Goal: Task Accomplishment & Management: Use online tool/utility

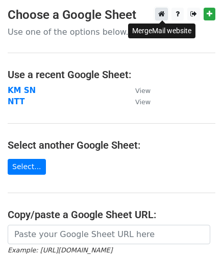
click at [165, 14] on icon at bounding box center [162, 13] width 7 height 7
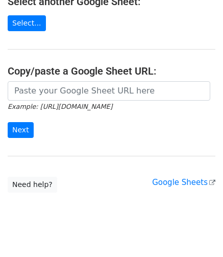
scroll to position [159, 0]
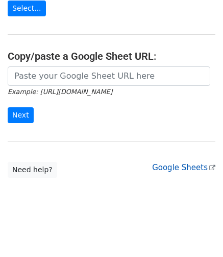
click at [181, 165] on link "Google Sheets" at bounding box center [183, 167] width 63 height 9
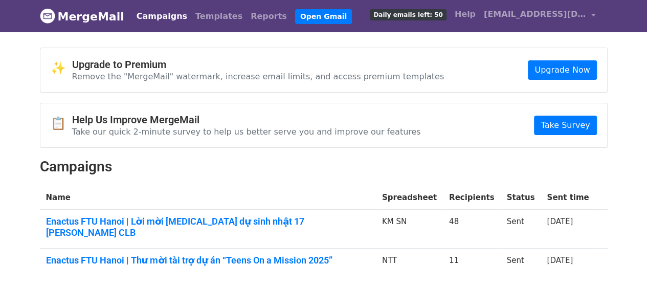
click at [463, 147] on div "✨ Upgrade to Premium Remove the "MergeMail" watermark, increase email limits, a…" at bounding box center [323, 166] width 583 height 237
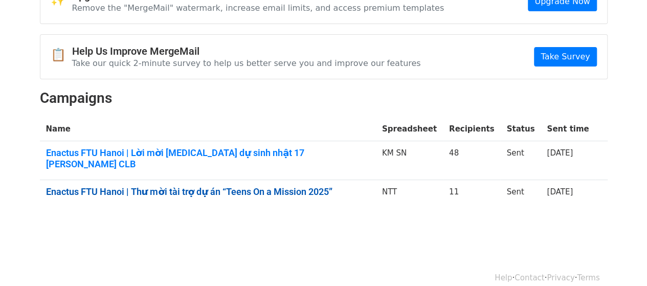
click at [311, 186] on link "Enactus FTU Hanoi | Thư mời tài trợ dự án “Teens On a Mission 2025”" at bounding box center [208, 191] width 324 height 11
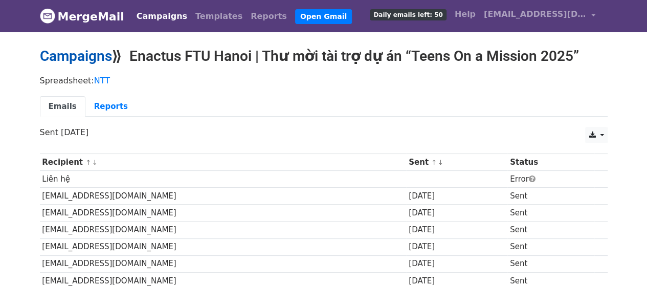
click at [98, 59] on link "Campaigns" at bounding box center [76, 56] width 72 height 17
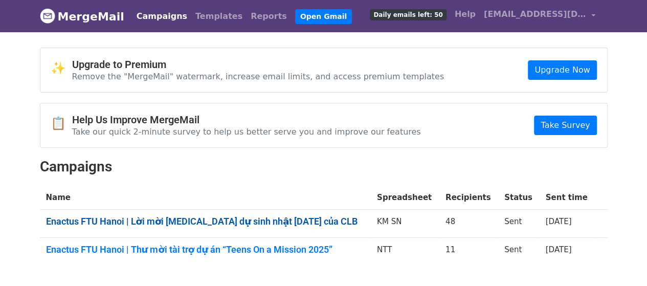
click at [284, 219] on link "Enactus FTU Hanoi | Lời mời [MEDICAL_DATA] dự sinh nhật 17 [PERSON_NAME] CLB" at bounding box center [205, 221] width 319 height 11
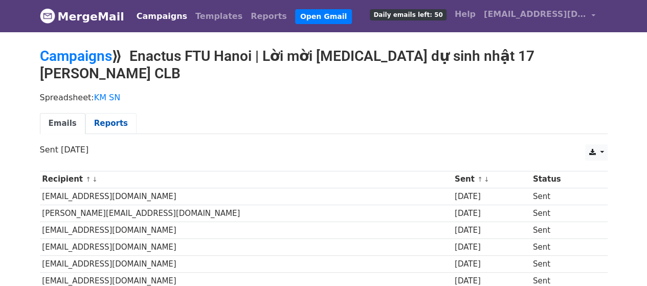
click at [96, 113] on link "Reports" at bounding box center [110, 123] width 51 height 21
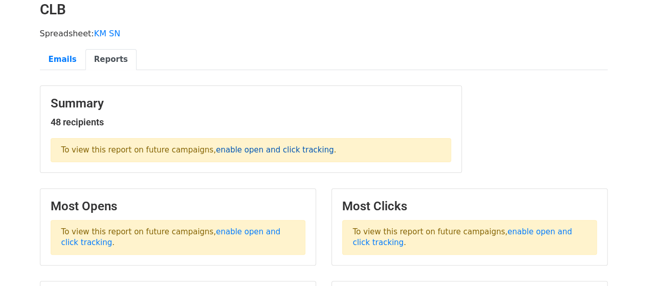
scroll to position [13, 0]
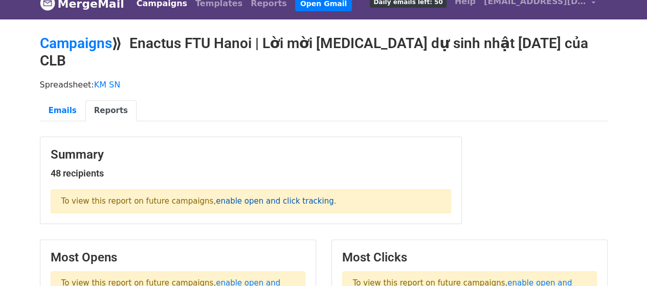
click at [229, 196] on link "enable open and click tracking" at bounding box center [275, 200] width 118 height 9
click at [71, 100] on link "Emails" at bounding box center [63, 110] width 46 height 21
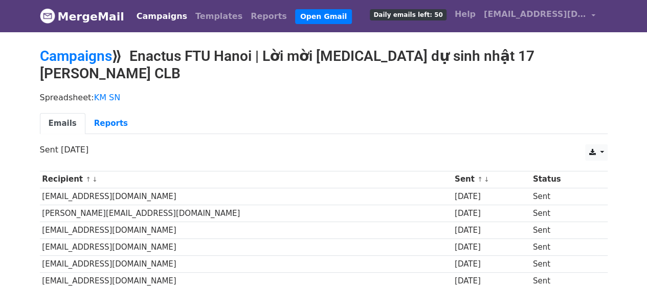
scroll to position [18, 0]
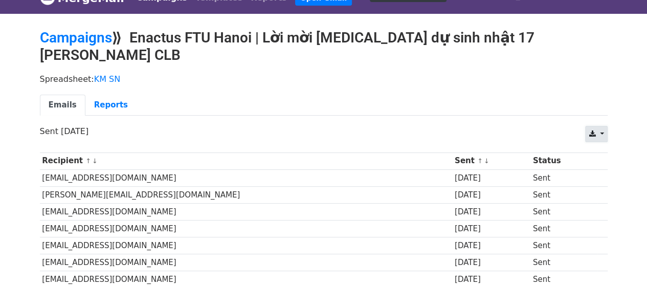
click at [586, 126] on link at bounding box center [596, 134] width 22 height 16
click at [608, 165] on link "Excel" at bounding box center [608, 173] width 46 height 16
click at [597, 126] on link at bounding box center [596, 134] width 22 height 16
click at [607, 149] on link "CSV" at bounding box center [608, 157] width 46 height 16
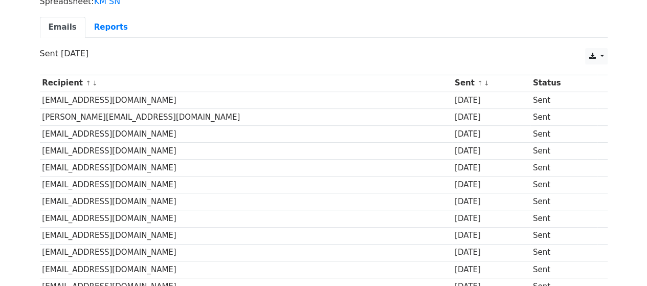
scroll to position [57, 0]
